Goal: Task Accomplishment & Management: Manage account settings

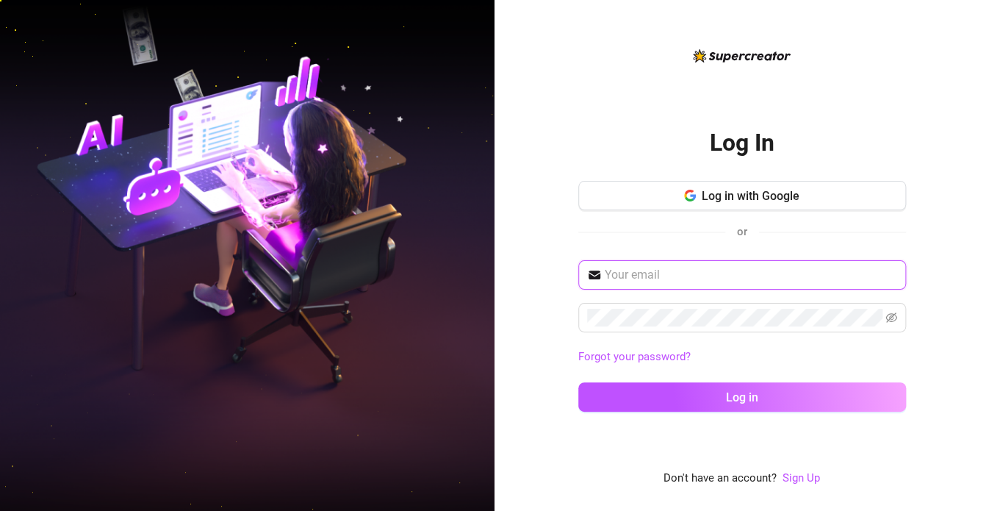
click at [688, 271] on input "text" at bounding box center [751, 275] width 292 height 18
type input "[EMAIL_ADDRESS][DOMAIN_NAME]"
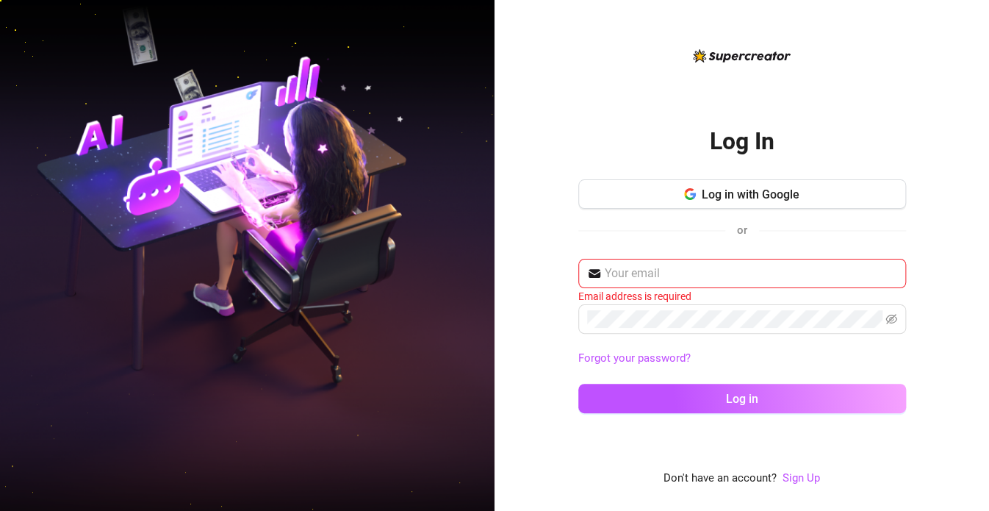
click at [488, 223] on img at bounding box center [247, 255] width 495 height 620
click at [704, 281] on input "text" at bounding box center [751, 274] width 292 height 18
type input "[EMAIL_ADDRESS][DOMAIN_NAME]"
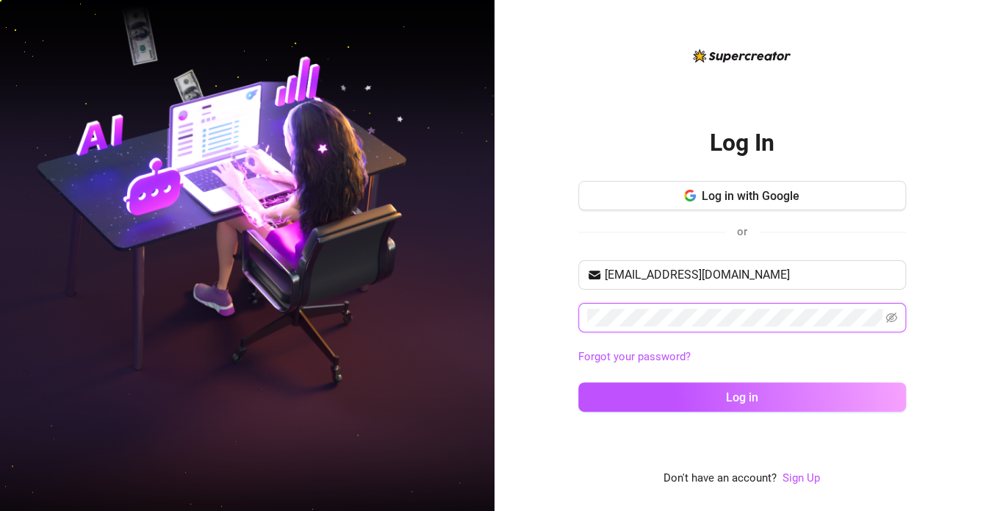
click at [578, 382] on button "Log in" at bounding box center [742, 396] width 328 height 29
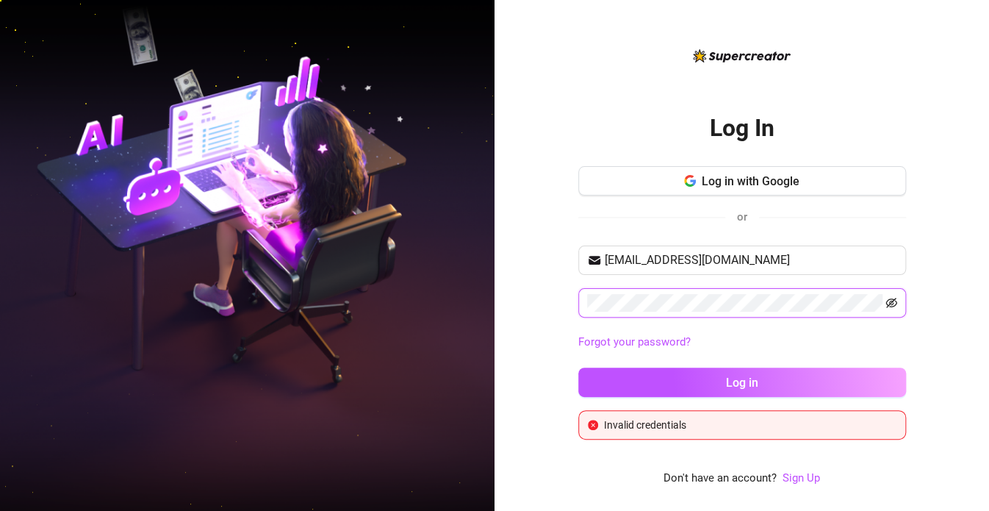
click at [891, 307] on icon "eye-invisible" at bounding box center [891, 303] width 12 height 12
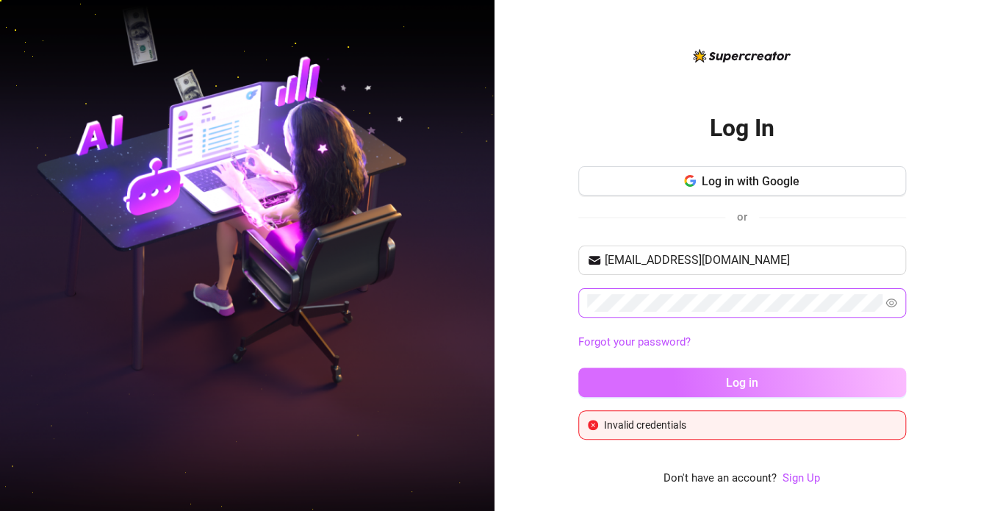
click at [672, 385] on button "Log in" at bounding box center [742, 381] width 328 height 29
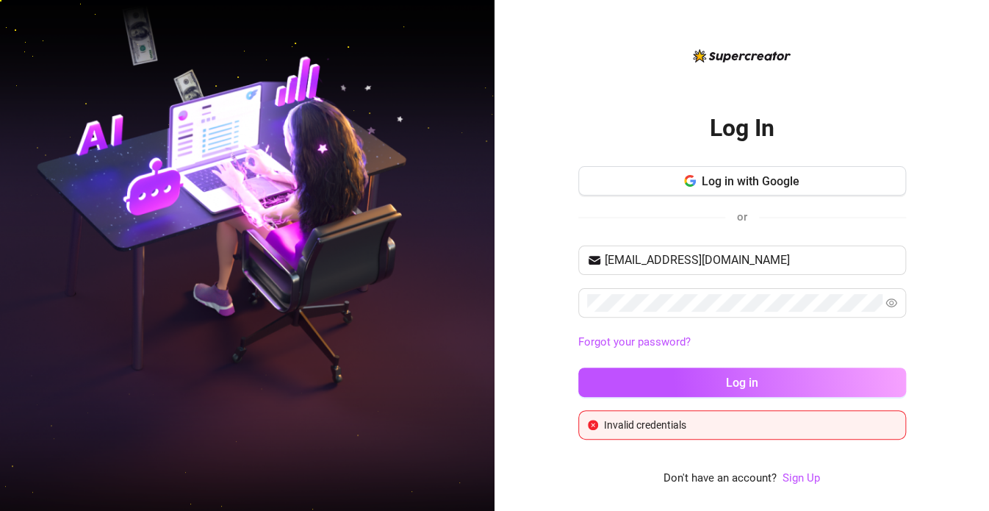
click at [523, 143] on div "Log In Log in with Google or [EMAIL_ADDRESS][DOMAIN_NAME] Forgot your password?…" at bounding box center [742, 255] width 495 height 511
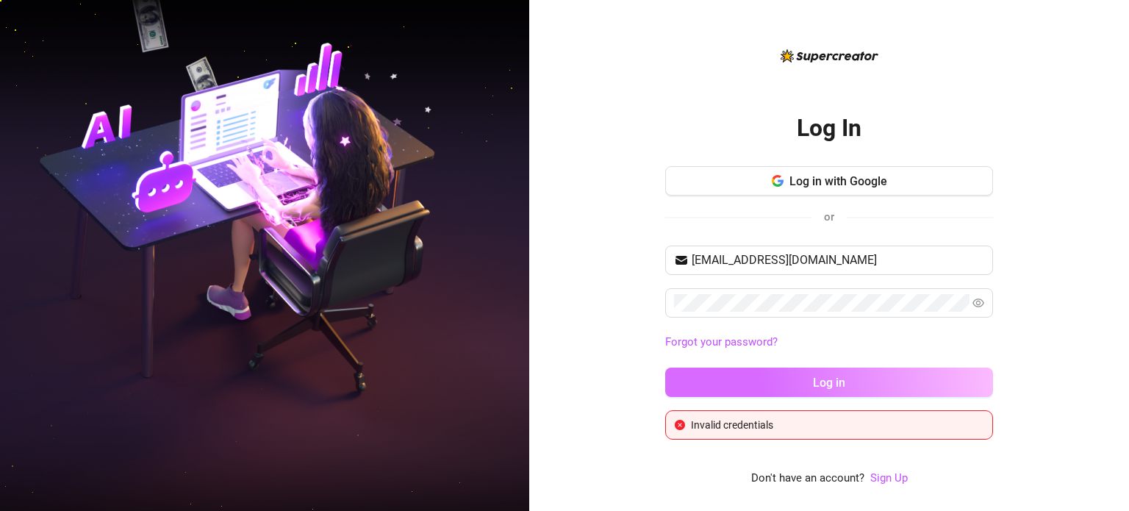
click at [862, 390] on button "Log in" at bounding box center [829, 381] width 328 height 29
click at [838, 381] on span "Log in" at bounding box center [829, 382] width 32 height 14
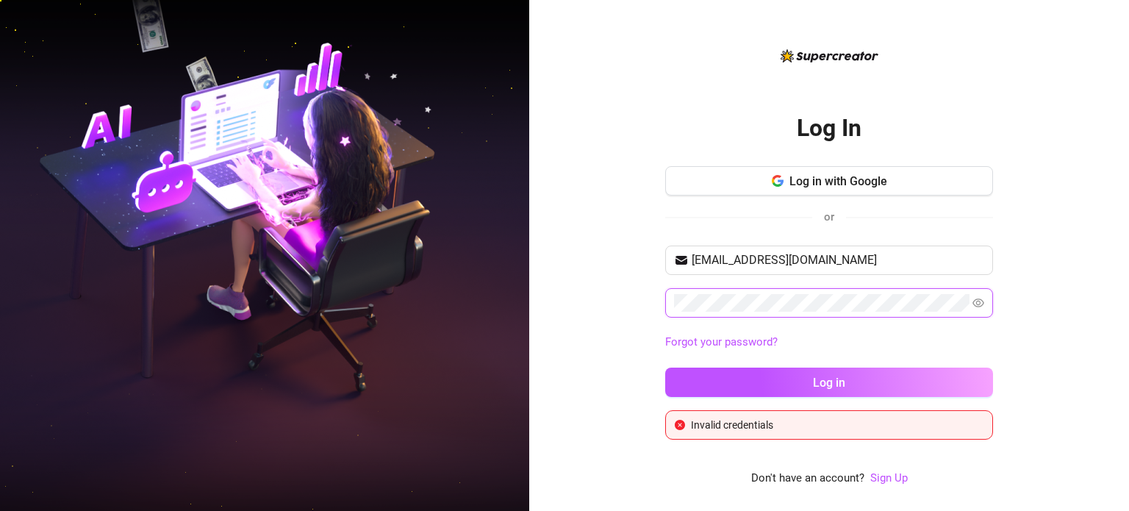
click at [665, 367] on button "Log in" at bounding box center [829, 381] width 328 height 29
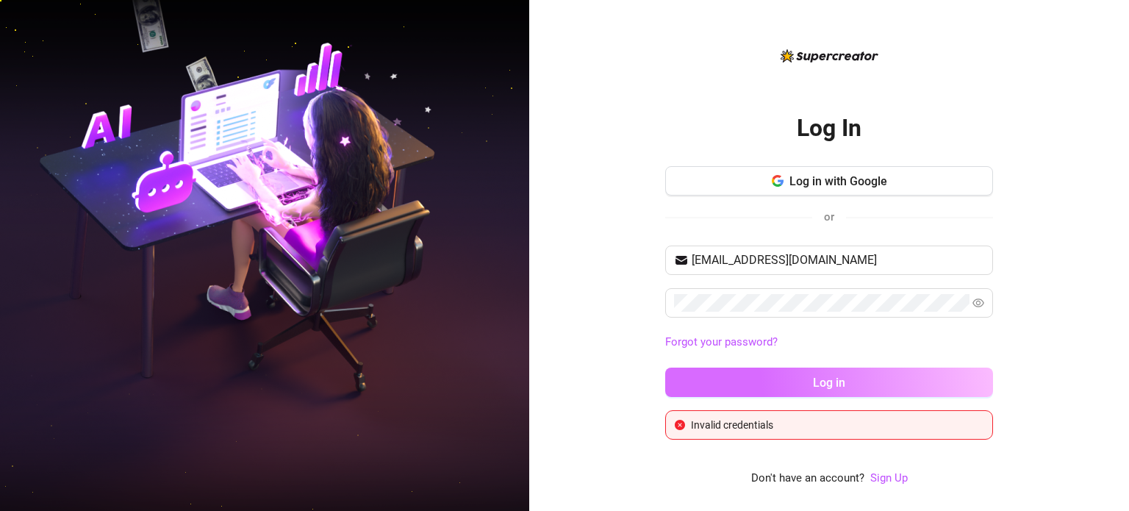
click at [840, 375] on span "Log in" at bounding box center [829, 382] width 32 height 14
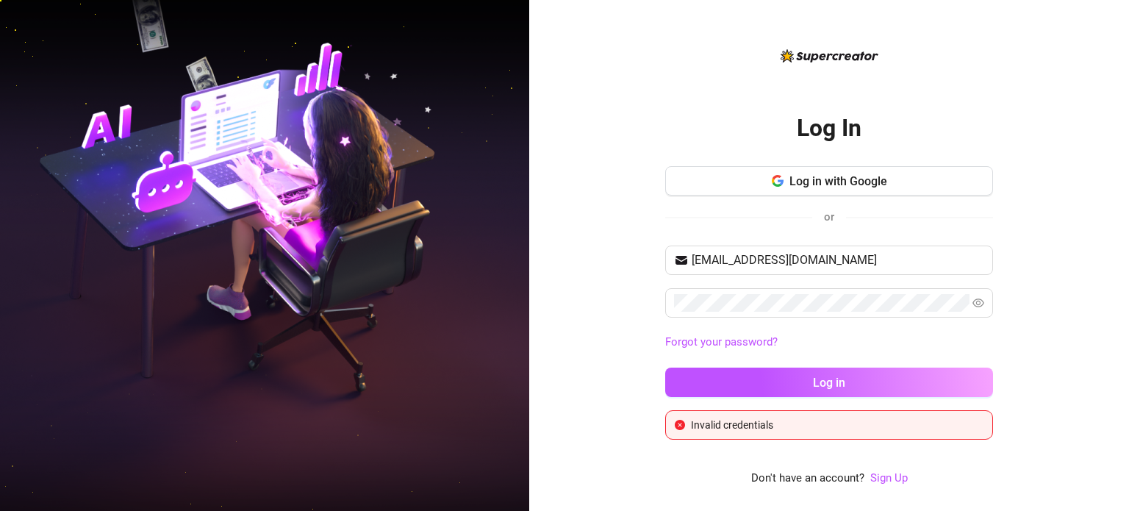
click at [988, 223] on div "Log In Log in with Google or [EMAIL_ADDRESS][DOMAIN_NAME] Forgot your password?…" at bounding box center [829, 255] width 600 height 511
click at [988, 225] on div "Log In Log in with Google or [EMAIL_ADDRESS][DOMAIN_NAME] Forgot your password?…" at bounding box center [829, 255] width 600 height 511
click at [665, 367] on button "Log in" at bounding box center [829, 381] width 328 height 29
click at [841, 189] on button "Log in with Google" at bounding box center [829, 180] width 328 height 29
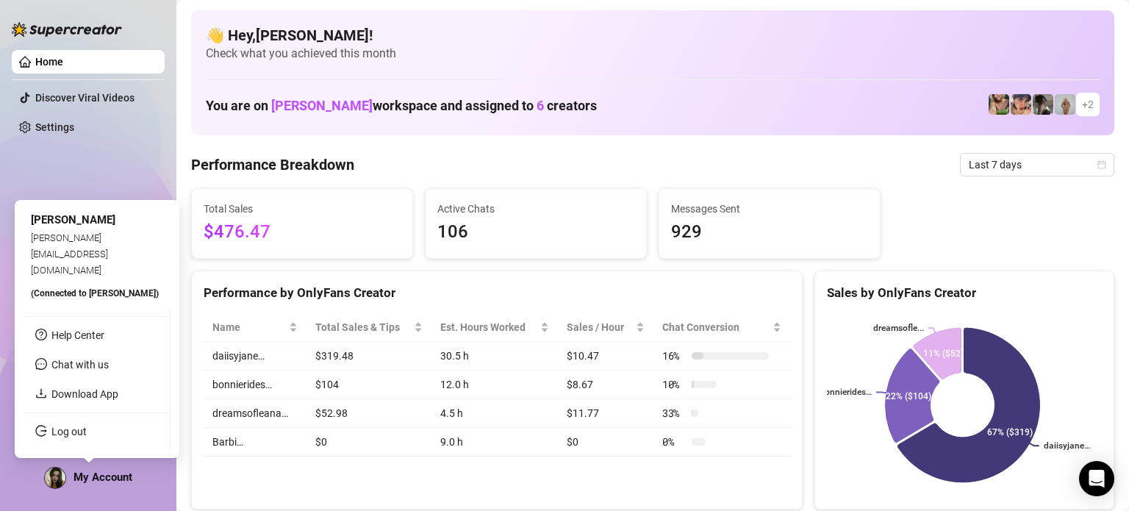
click at [85, 475] on span "My Account" at bounding box center [102, 476] width 59 height 13
